Goal: Task Accomplishment & Management: Use online tool/utility

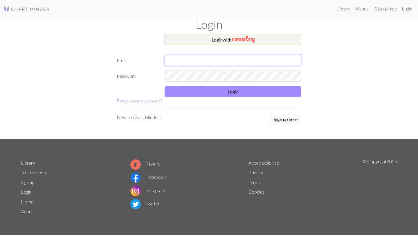
type input "[PERSON_NAME][EMAIL_ADDRESS][DOMAIN_NAME]"
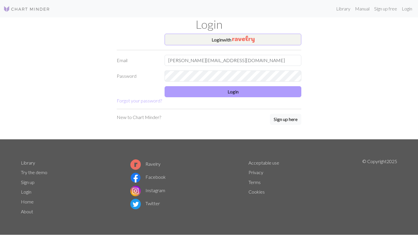
click at [200, 90] on button "Login" at bounding box center [232, 91] width 137 height 11
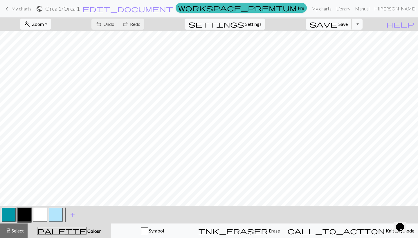
click at [337, 26] on span "save" at bounding box center [323, 24] width 28 height 8
click at [14, 9] on div "Chart saved" at bounding box center [209, 11] width 418 height 23
click at [7, 9] on span "keyboard_arrow_left" at bounding box center [6, 9] width 7 height 8
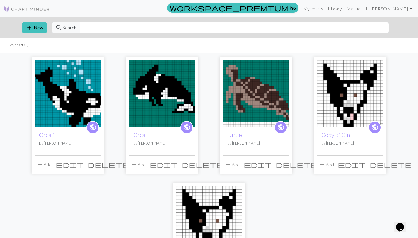
click at [164, 103] on img at bounding box center [161, 93] width 67 height 67
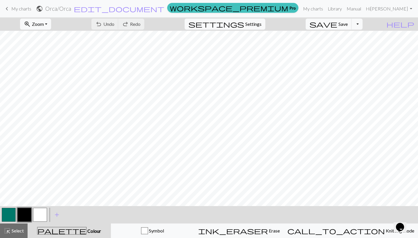
click at [12, 10] on span "My charts" at bounding box center [21, 9] width 20 height 6
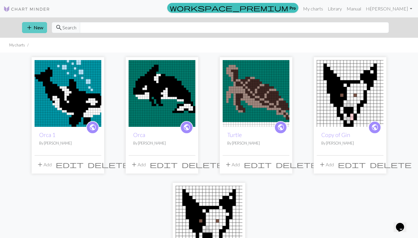
click at [34, 30] on button "add New" at bounding box center [34, 27] width 25 height 11
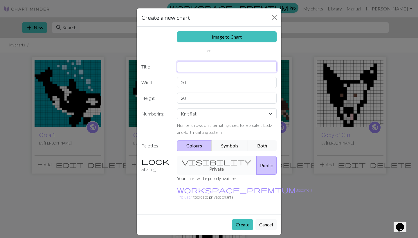
click at [198, 70] on input "text" at bounding box center [227, 66] width 100 height 11
type input "Sheep"
type input "2"
type input "38"
click at [265, 219] on button "Cancel" at bounding box center [265, 224] width 21 height 11
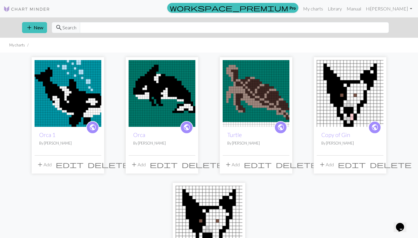
click at [91, 107] on img at bounding box center [68, 93] width 67 height 67
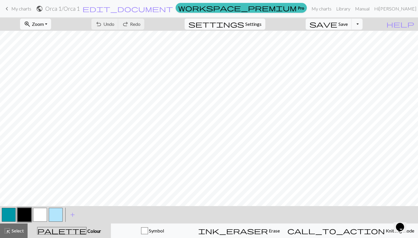
click at [17, 8] on span "My charts" at bounding box center [21, 9] width 20 height 6
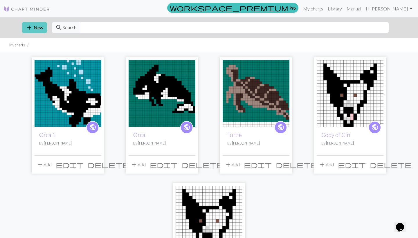
click at [26, 25] on span "add" at bounding box center [29, 27] width 7 height 8
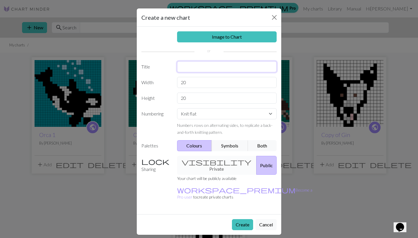
click at [185, 67] on input "text" at bounding box center [227, 66] width 100 height 11
type input "Sheep"
type input "35"
type input "28"
click at [244, 219] on button "Create" at bounding box center [242, 224] width 21 height 11
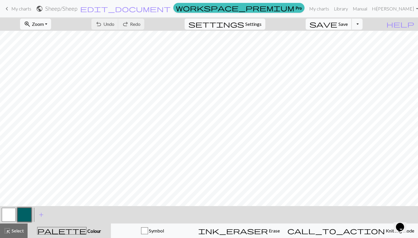
click at [347, 23] on span "Save" at bounding box center [342, 24] width 9 height 6
click at [6, 215] on button "button" at bounding box center [9, 215] width 14 height 14
click at [7, 213] on button "button" at bounding box center [9, 215] width 14 height 14
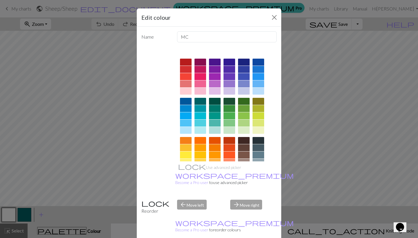
click at [213, 108] on div at bounding box center [215, 108] width 12 height 7
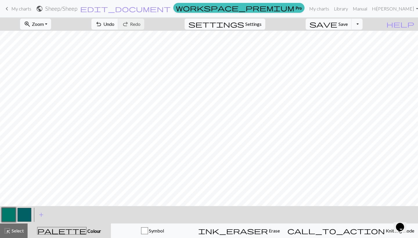
click at [9, 213] on button "button" at bounding box center [9, 215] width 14 height 14
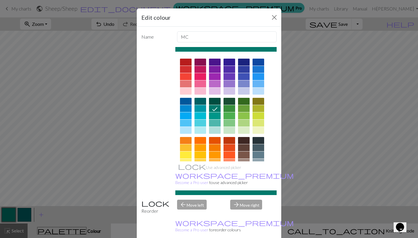
click at [186, 63] on div at bounding box center [186, 62] width 12 height 7
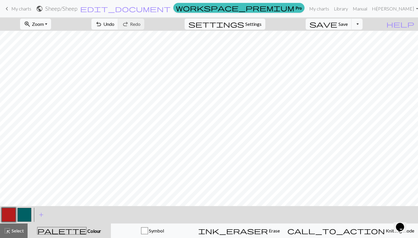
click at [22, 219] on button "button" at bounding box center [24, 215] width 14 height 14
click at [21, 218] on button "button" at bounding box center [24, 215] width 14 height 14
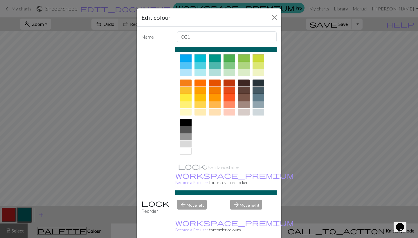
scroll to position [57, 0]
click at [187, 153] on div at bounding box center [186, 151] width 12 height 7
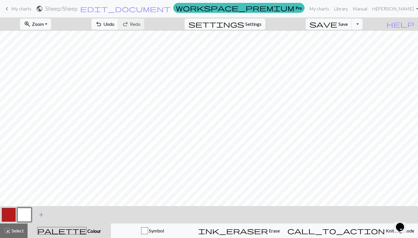
click at [41, 213] on span "add" at bounding box center [41, 215] width 7 height 8
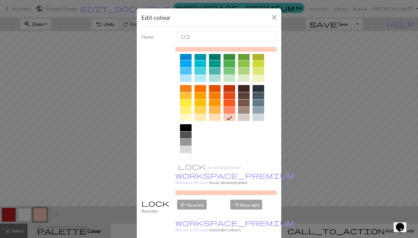
scroll to position [55, 0]
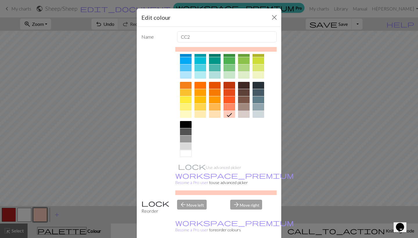
click at [244, 108] on div at bounding box center [244, 107] width 12 height 7
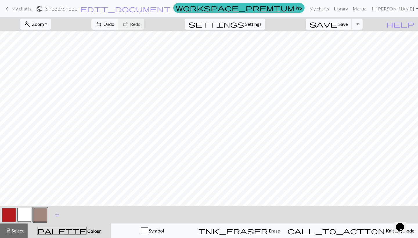
click at [55, 216] on span "add" at bounding box center [56, 215] width 7 height 8
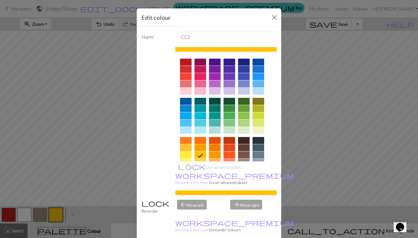
click at [245, 140] on div at bounding box center [244, 140] width 12 height 7
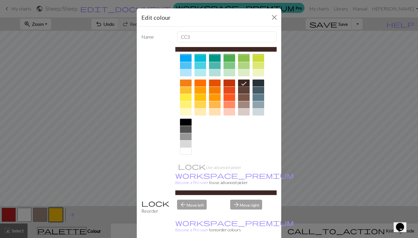
scroll to position [57, 0]
click at [188, 121] on div at bounding box center [186, 122] width 12 height 7
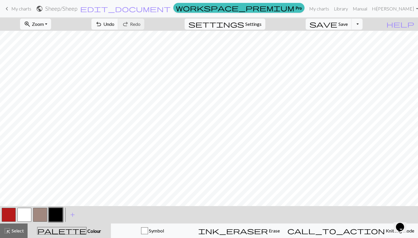
click at [7, 213] on button "button" at bounding box center [9, 215] width 14 height 14
click at [57, 214] on button "button" at bounding box center [56, 215] width 14 height 14
click at [24, 214] on button "button" at bounding box center [24, 215] width 14 height 14
click at [55, 215] on button "button" at bounding box center [56, 215] width 14 height 14
click at [27, 213] on button "button" at bounding box center [24, 215] width 14 height 14
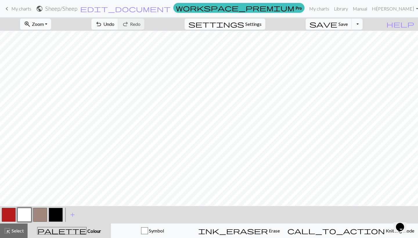
click at [38, 217] on button "button" at bounding box center [40, 215] width 14 height 14
click at [9, 213] on button "button" at bounding box center [9, 215] width 14 height 14
click at [45, 214] on button "button" at bounding box center [40, 215] width 14 height 14
click at [57, 211] on button "button" at bounding box center [56, 215] width 14 height 14
click at [38, 214] on button "button" at bounding box center [40, 215] width 14 height 14
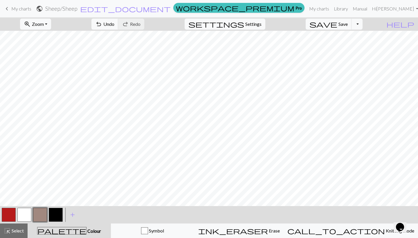
click at [8, 213] on button "button" at bounding box center [9, 215] width 14 height 14
click at [38, 211] on button "button" at bounding box center [40, 215] width 14 height 14
click at [62, 216] on button "button" at bounding box center [56, 215] width 14 height 14
click at [38, 220] on button "button" at bounding box center [40, 215] width 14 height 14
click at [56, 216] on button "button" at bounding box center [56, 215] width 14 height 14
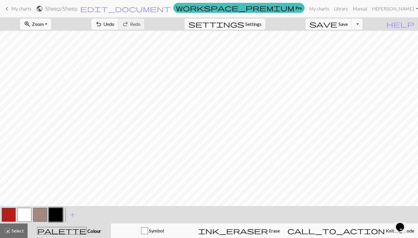
click at [40, 214] on button "button" at bounding box center [40, 215] width 14 height 14
click at [12, 212] on button "button" at bounding box center [9, 215] width 14 height 14
click at [41, 213] on button "button" at bounding box center [40, 215] width 14 height 14
click at [10, 213] on button "button" at bounding box center [9, 215] width 14 height 14
click at [53, 215] on button "button" at bounding box center [56, 215] width 14 height 14
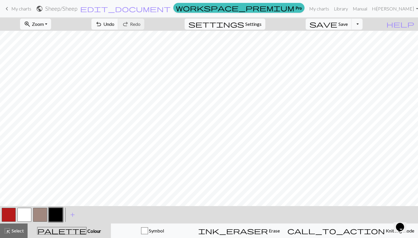
click at [25, 215] on button "button" at bounding box center [24, 215] width 14 height 14
click at [39, 211] on button "button" at bounding box center [40, 215] width 14 height 14
click at [337, 25] on span "save" at bounding box center [323, 24] width 28 height 8
click at [260, 26] on span "Settings" at bounding box center [253, 24] width 16 height 7
select select "aran"
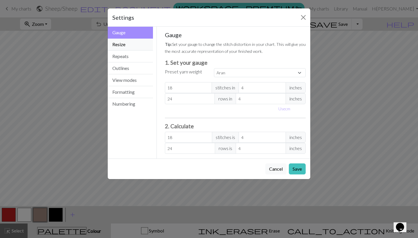
click at [127, 43] on button "Resize" at bounding box center [130, 45] width 45 height 12
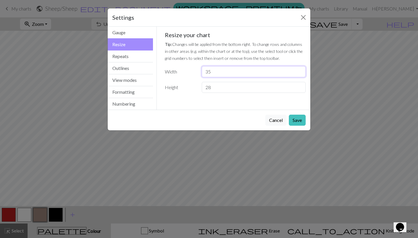
click at [223, 71] on input "35" at bounding box center [254, 71] width 104 height 11
type input "36"
click at [299, 118] on button "Save" at bounding box center [297, 120] width 17 height 11
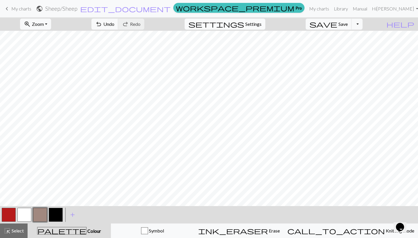
click at [244, 25] on span "settings" at bounding box center [216, 24] width 56 height 8
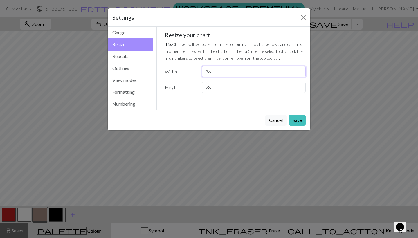
type input "37"
click at [300, 71] on input "37" at bounding box center [254, 71] width 104 height 11
click at [297, 117] on button "Save" at bounding box center [297, 120] width 17 height 11
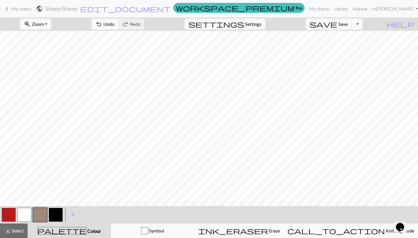
click at [28, 219] on button "button" at bounding box center [24, 215] width 14 height 14
click at [39, 218] on button "button" at bounding box center [40, 215] width 14 height 14
click at [8, 214] on button "button" at bounding box center [9, 215] width 14 height 14
click at [24, 213] on button "button" at bounding box center [24, 215] width 14 height 14
click at [42, 214] on button "button" at bounding box center [40, 215] width 14 height 14
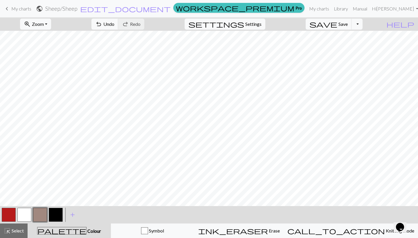
click at [10, 216] on button "button" at bounding box center [9, 215] width 14 height 14
click at [55, 215] on button "button" at bounding box center [56, 215] width 14 height 14
click at [10, 213] on button "button" at bounding box center [9, 215] width 14 height 14
click at [56, 215] on button "button" at bounding box center [56, 215] width 14 height 14
click at [118, 27] on button "undo Undo Undo" at bounding box center [104, 24] width 27 height 11
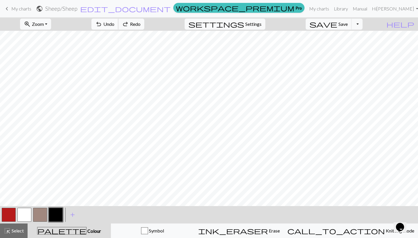
click at [118, 27] on button "undo Undo Undo" at bounding box center [104, 24] width 27 height 11
